Goal: Check status

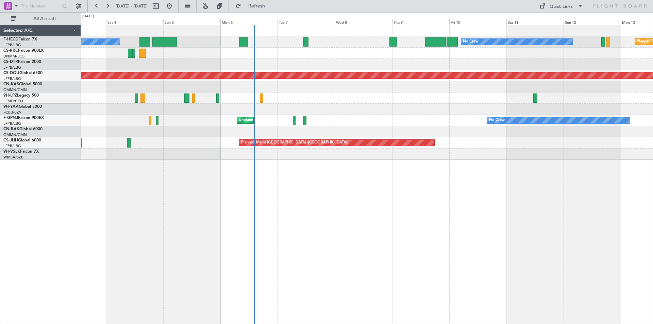
click at [24, 40] on link "F-HECD Falcon 7X" at bounding box center [20, 39] width 34 height 4
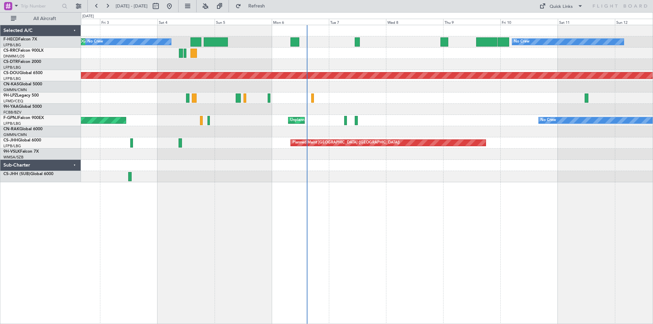
click at [276, 116] on div "AOG Maint Paris ([GEOGRAPHIC_DATA]) No Crew No Crew Planned Maint [GEOGRAPHIC_D…" at bounding box center [367, 103] width 572 height 157
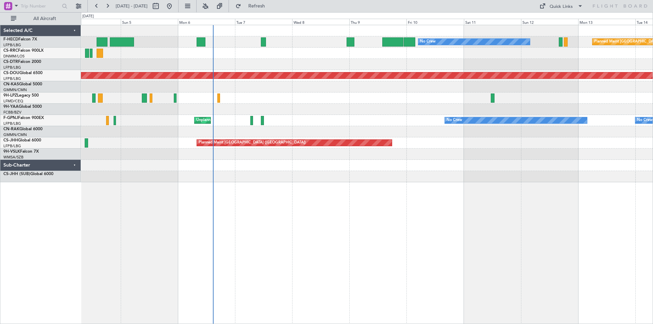
click at [254, 133] on div "No Crew Planned Maint Paris (Le Bourget) No Crew AOG Maint Paris (Le Bourget) P…" at bounding box center [367, 103] width 572 height 157
